Goal: Task Accomplishment & Management: Use online tool/utility

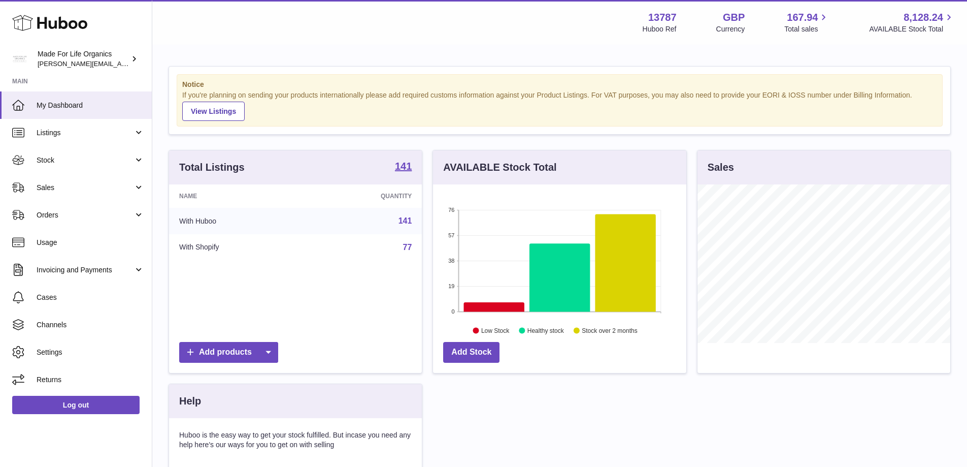
scroll to position [158, 253]
click at [56, 196] on link "Sales" at bounding box center [76, 187] width 152 height 27
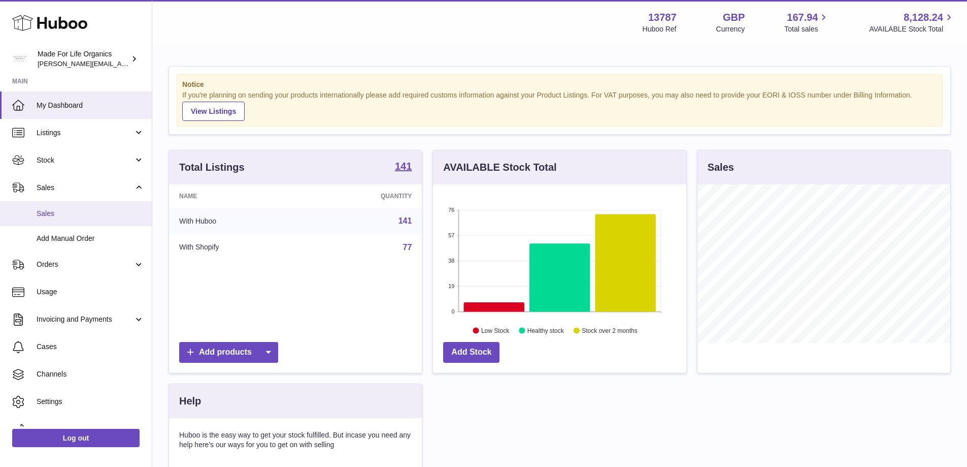
click at [54, 214] on span "Sales" at bounding box center [91, 214] width 108 height 10
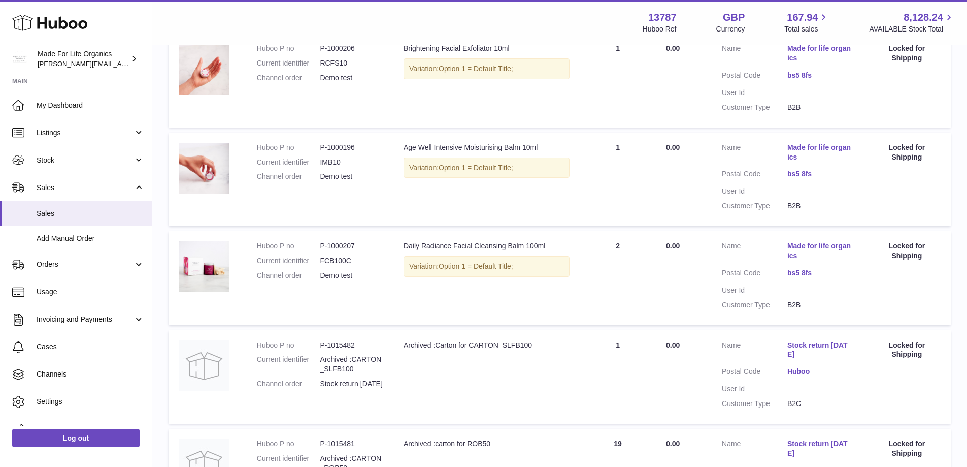
scroll to position [834, 0]
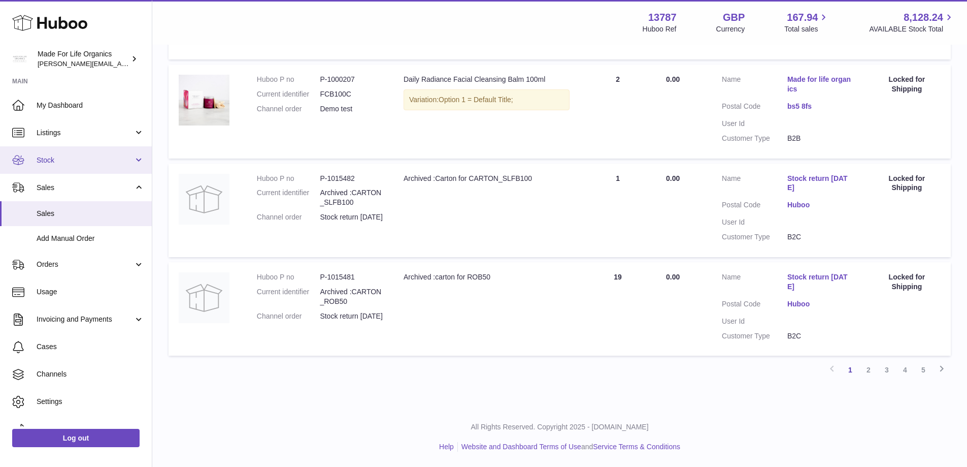
click at [52, 159] on span "Stock" at bounding box center [85, 160] width 97 height 10
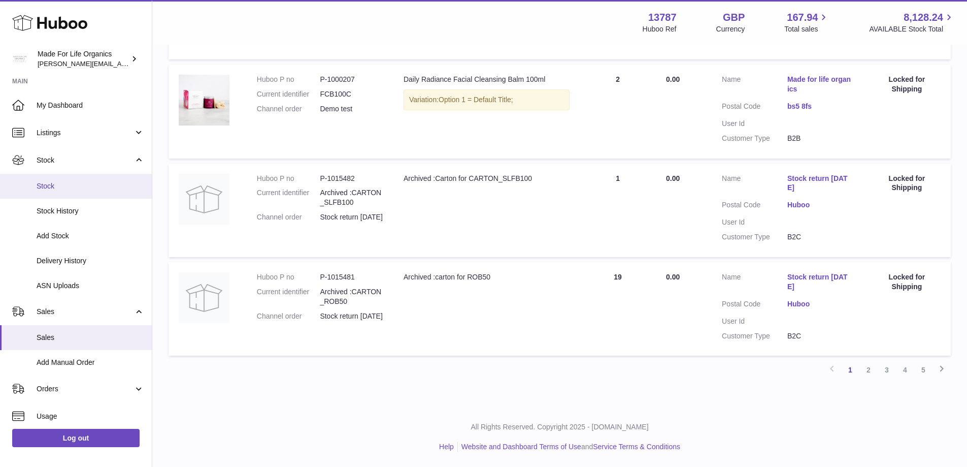
click at [52, 183] on span "Stock" at bounding box center [91, 186] width 108 height 10
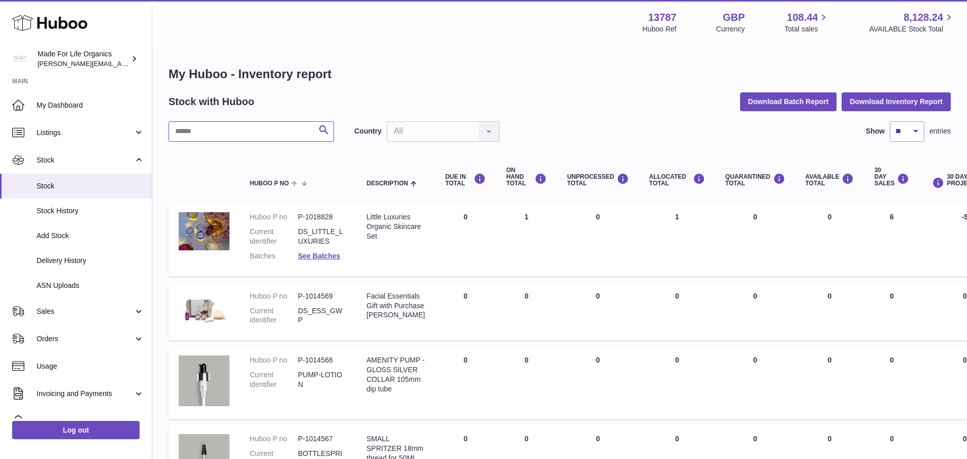
click at [208, 134] on input "text" at bounding box center [252, 131] width 166 height 20
type input "******"
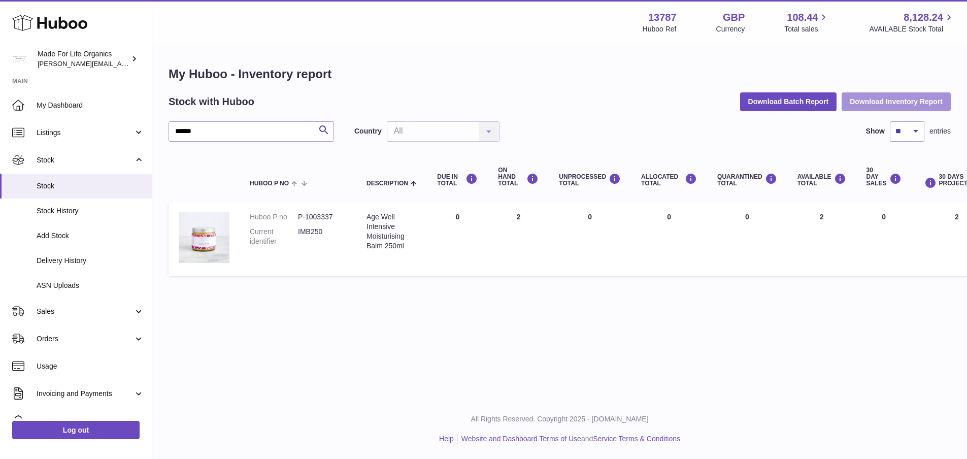
click at [934, 103] on button "Download Inventory Report" at bounding box center [896, 101] width 109 height 18
click at [624, 334] on div "Menu Huboo 13787 Huboo Ref GBP Currency 108.44 Total sales 8,128.24 AVAILABLE S…" at bounding box center [559, 199] width 815 height 399
